Goal: Navigation & Orientation: Find specific page/section

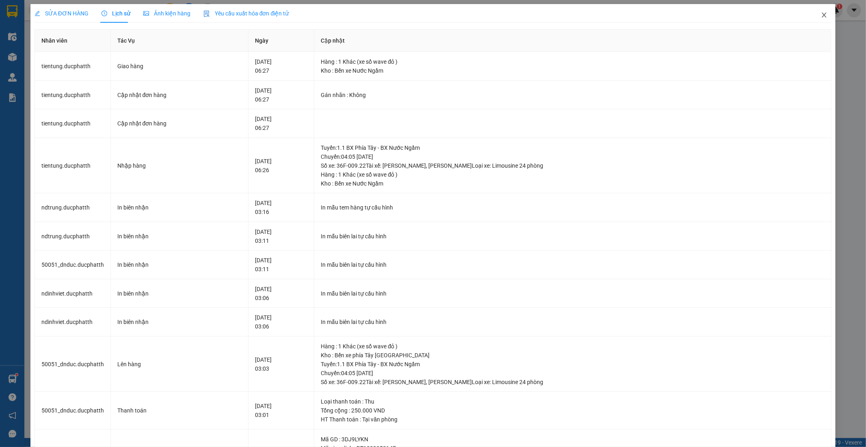
click at [821, 18] on icon "close" at bounding box center [824, 15] width 6 height 6
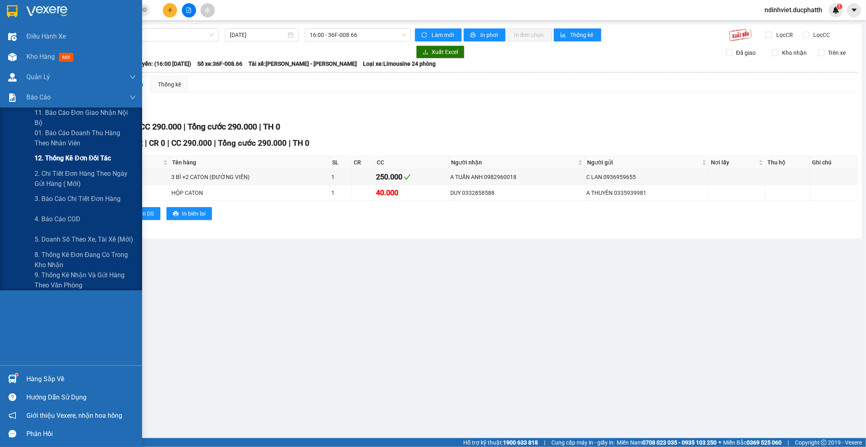
click at [56, 148] on div "12. Thống kê đơn đối tác" at bounding box center [84, 158] width 101 height 20
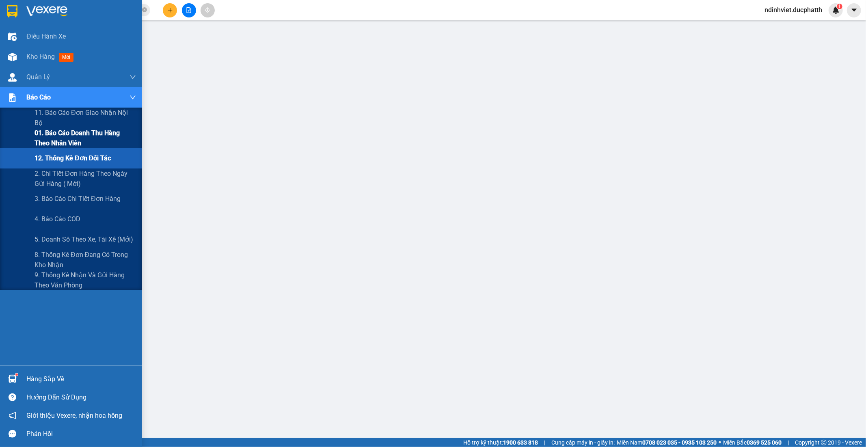
click at [64, 136] on span "01. Báo cáo doanh thu hàng theo nhân viên" at bounding box center [84, 138] width 101 height 20
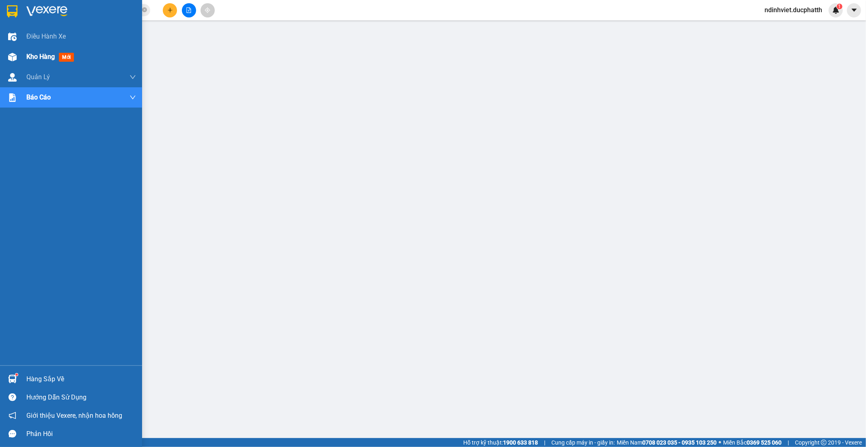
click at [29, 62] on div "Kho hàng mới" at bounding box center [51, 57] width 51 height 10
